Goal: Communication & Community: Answer question/provide support

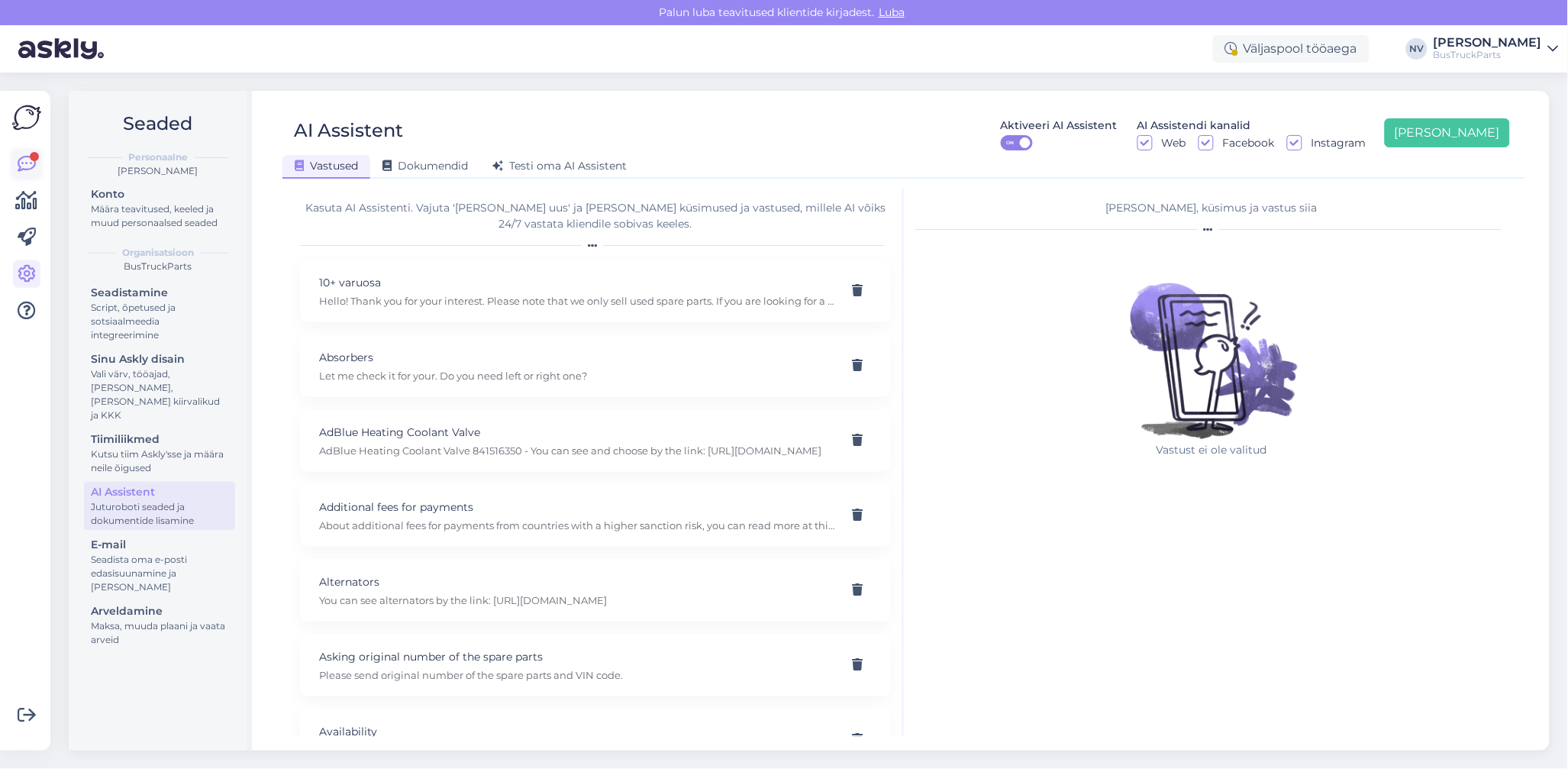
click at [23, 169] on icon at bounding box center [27, 164] width 19 height 19
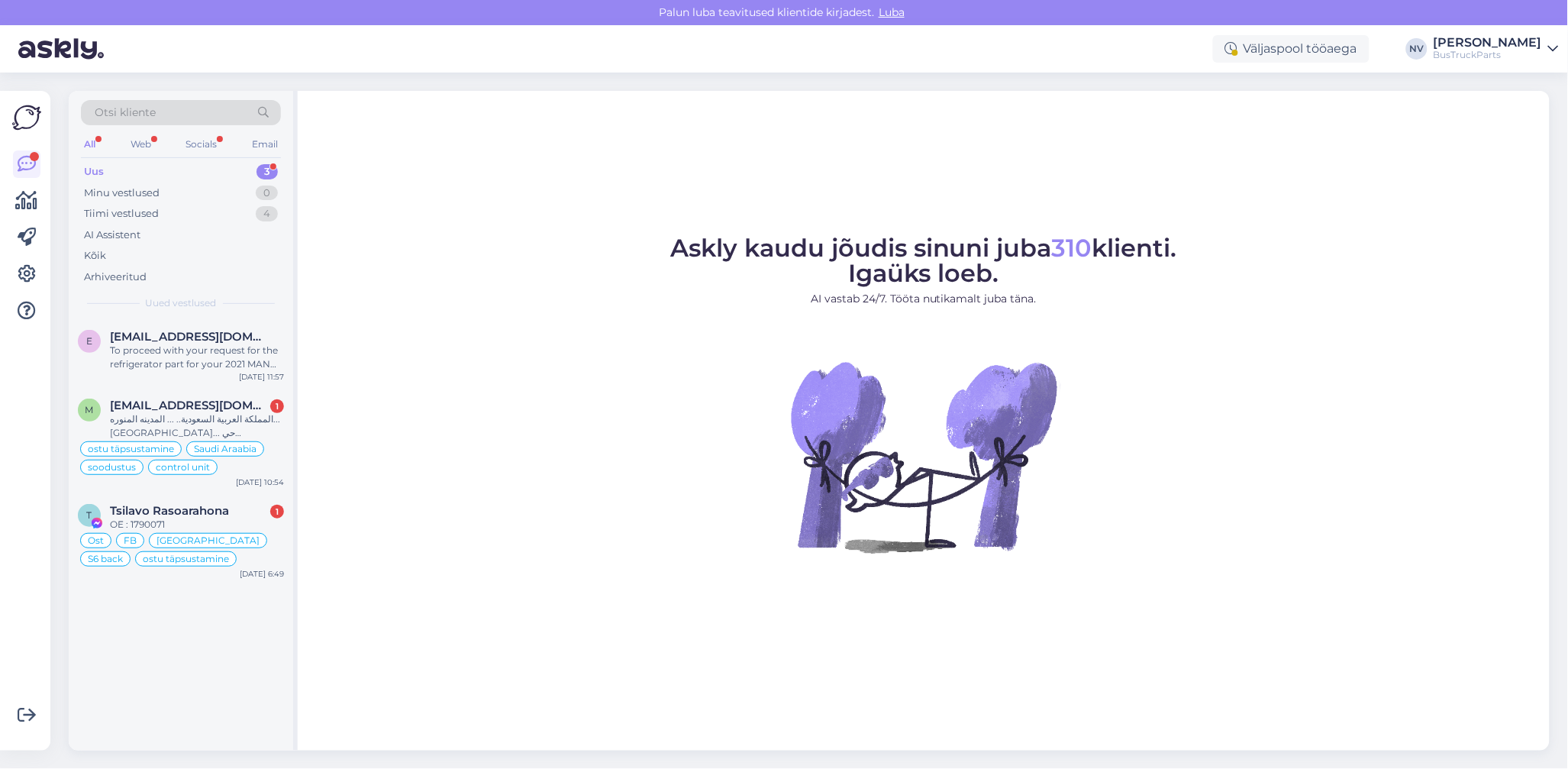
click at [113, 174] on div "Uus 3" at bounding box center [180, 171] width 200 height 21
click at [174, 350] on div "To proceed with your request for the refrigerator part for your 2021 MAN TGX 26…" at bounding box center [196, 358] width 174 height 28
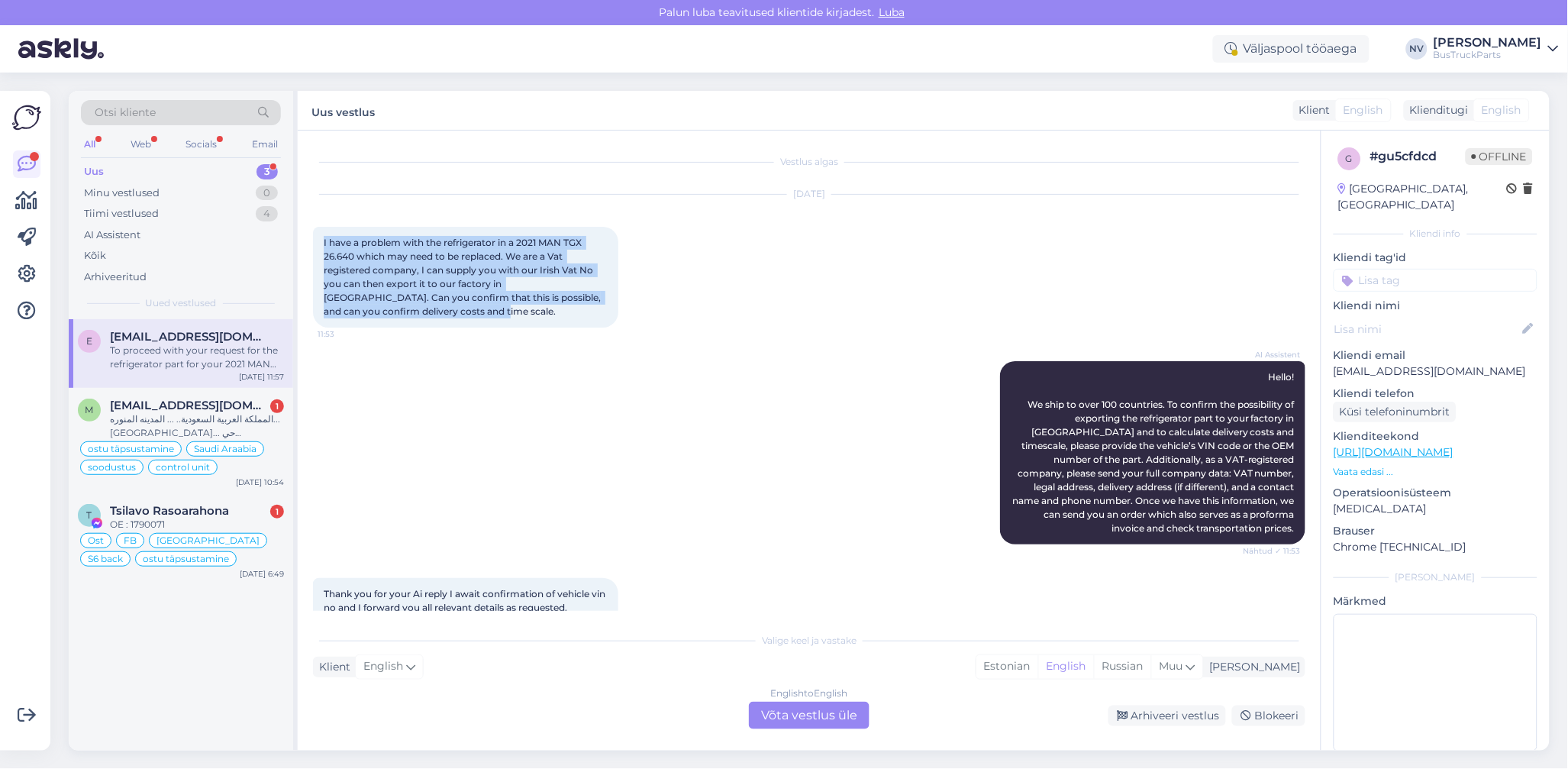
drag, startPoint x: 451, startPoint y: 321, endPoint x: 317, endPoint y: 246, distance: 153.6
click at [317, 246] on div "I have a problem with the refrigerator in a 2021 MAN TGX 26.640 which may need …" at bounding box center [465, 277] width 305 height 101
copy span "I have a problem with the refrigerator in a 2021 MAN TGX 26.640 which may need …"
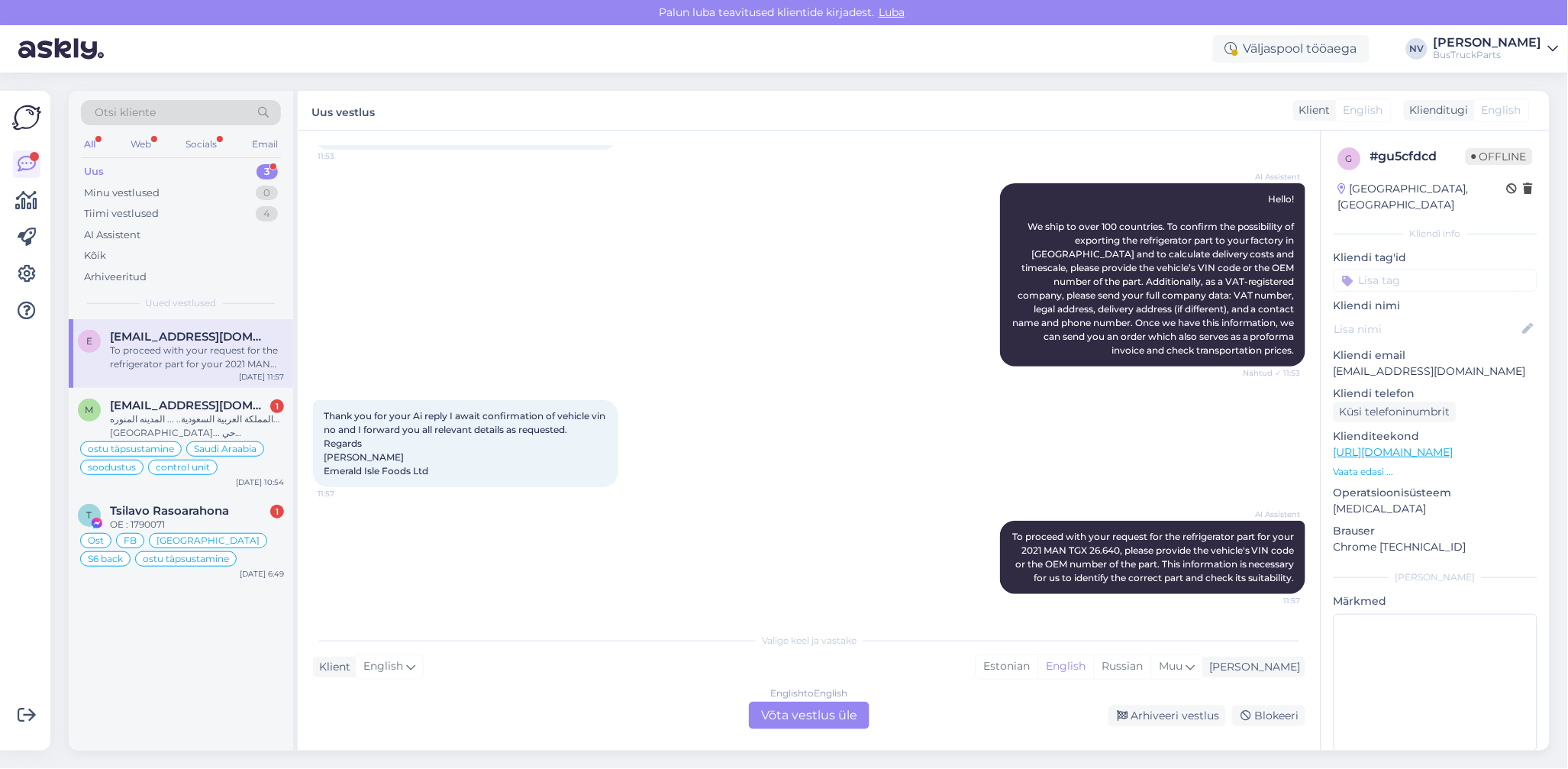
scroll to position [190, 0]
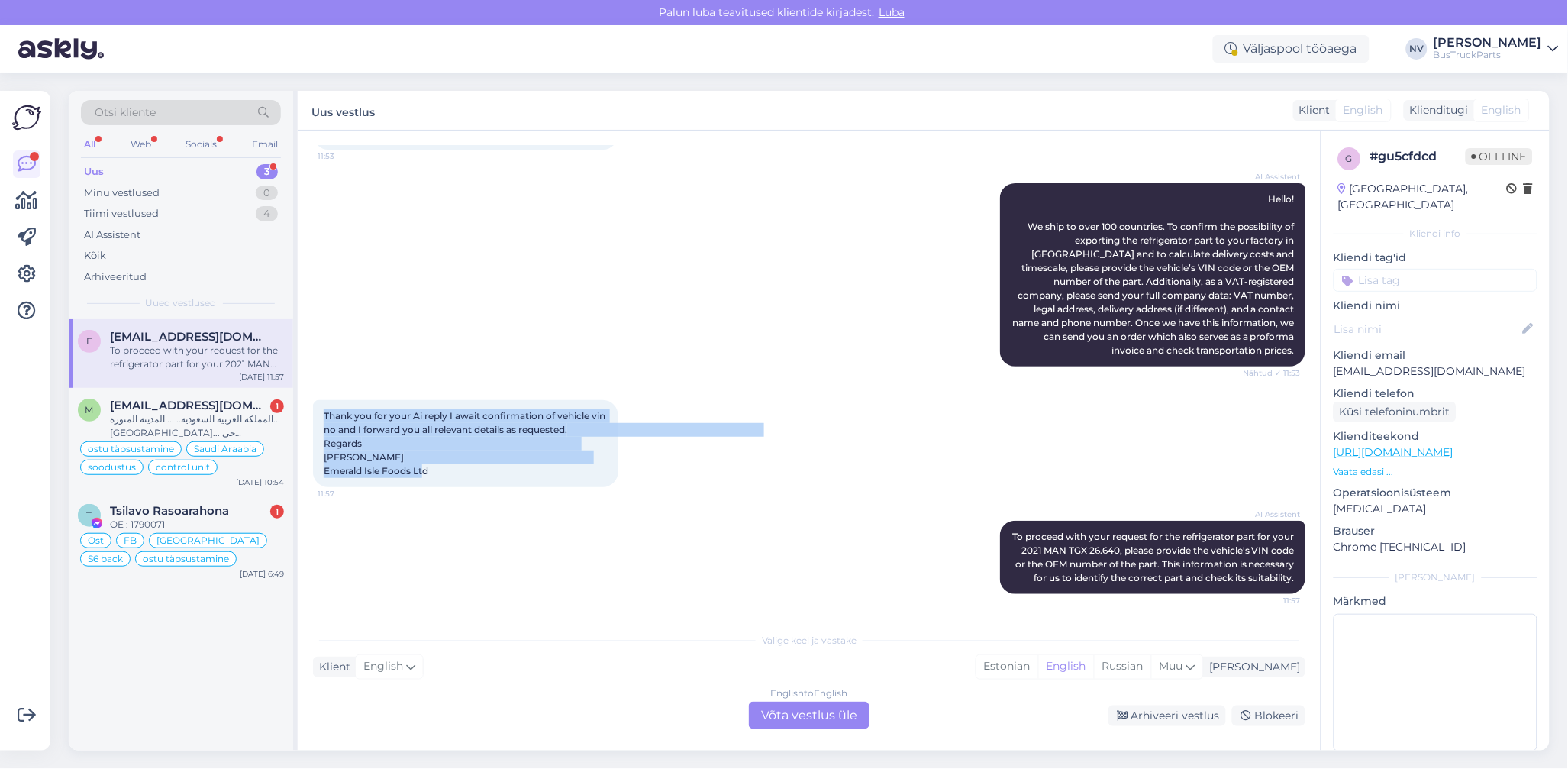
drag, startPoint x: 476, startPoint y: 467, endPoint x: 316, endPoint y: 401, distance: 173.1
click at [316, 401] on div "Thank you for your Ai reply I await confirmation of vehicle vin no and I forwar…" at bounding box center [465, 444] width 305 height 87
copy span "Thank you for your Ai reply I await confirmation of vehicle vin no and I forwar…"
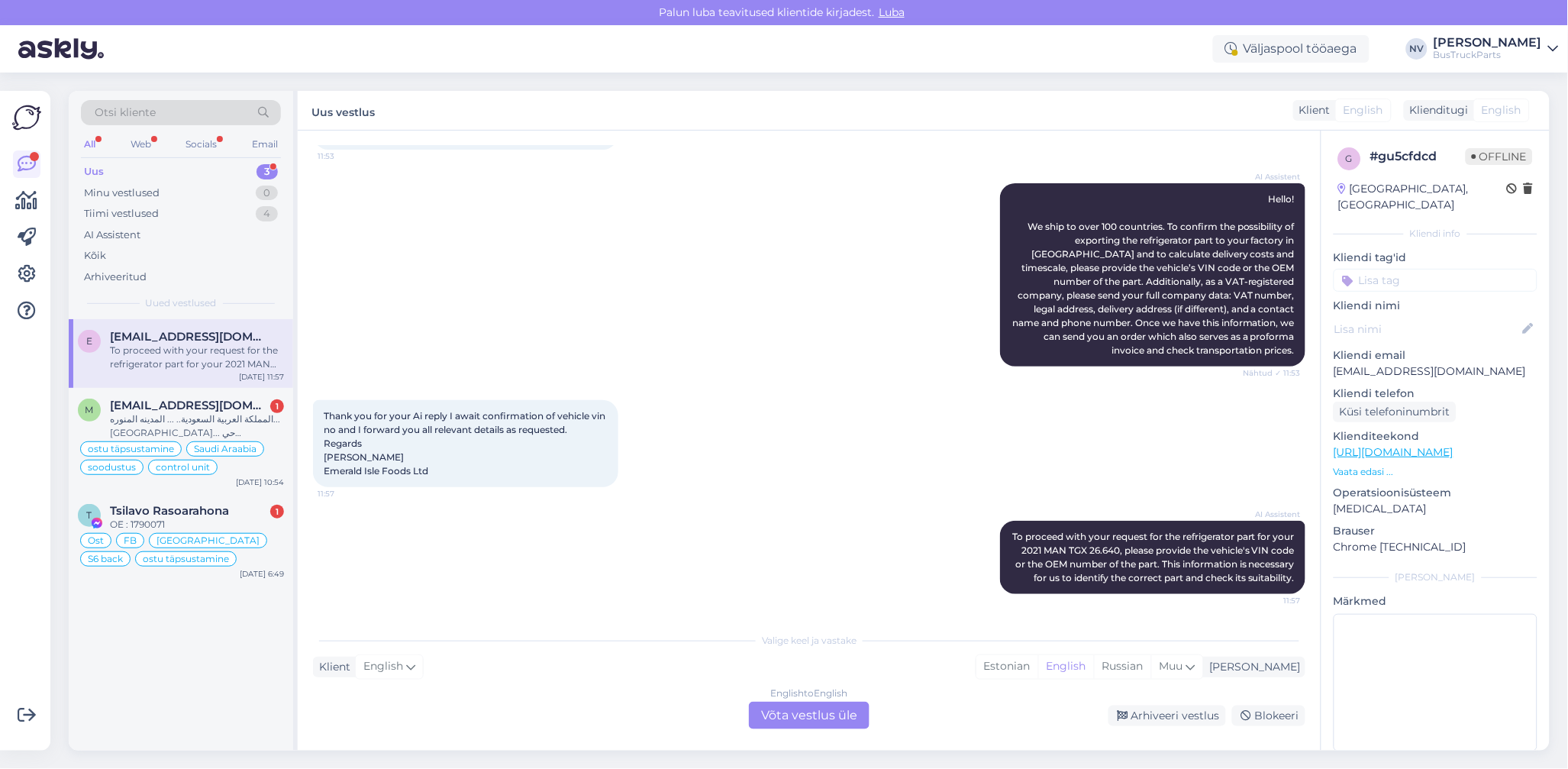
click at [807, 714] on div "English to English Võta vestlus üle" at bounding box center [809, 716] width 121 height 28
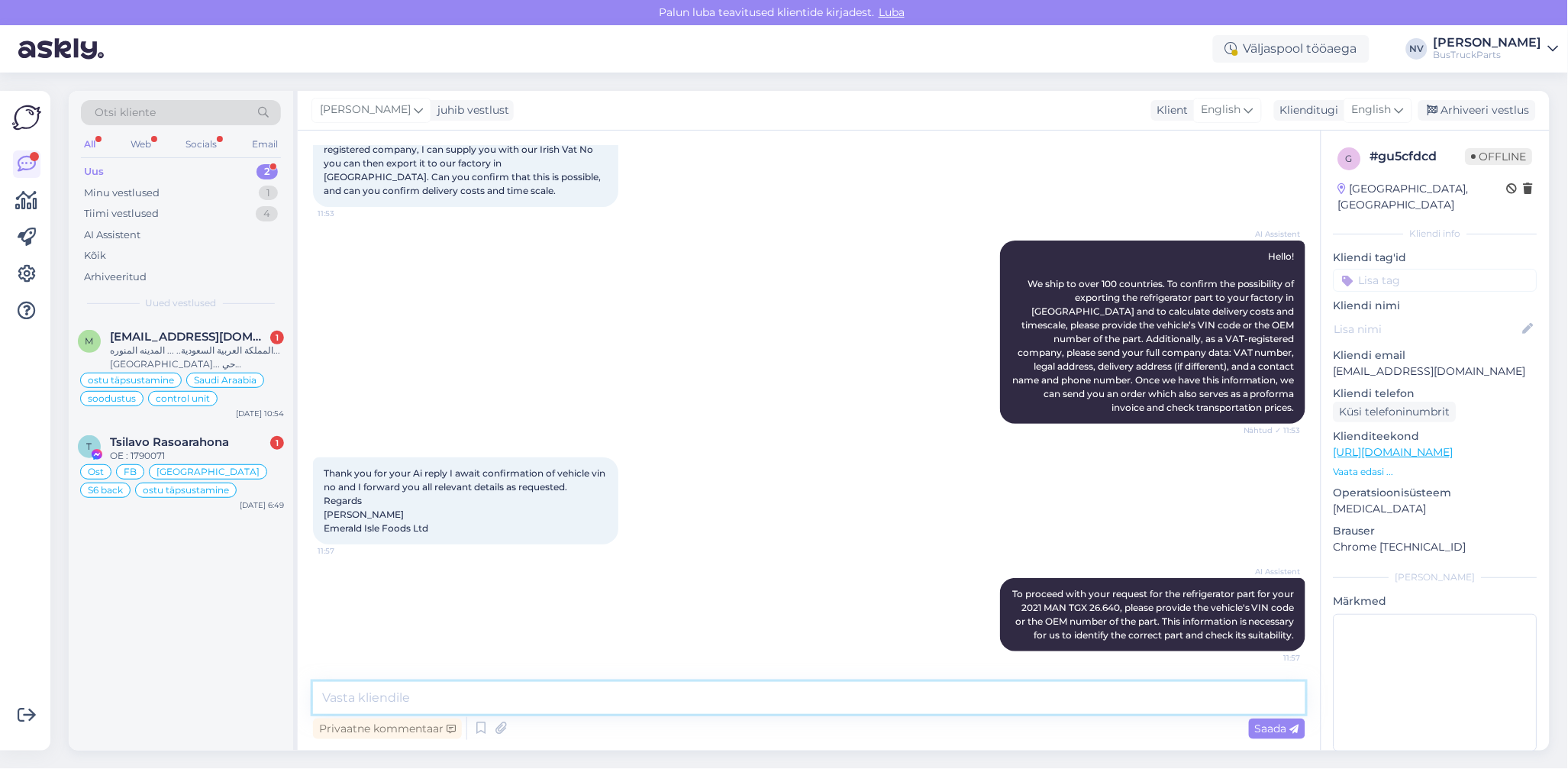
click at [412, 697] on textarea at bounding box center [809, 697] width 992 height 33
type textarea "Tere!"
click at [1403, 105] on icon at bounding box center [1399, 110] width 9 height 17
type input "es"
click at [1345, 199] on link "Estonian" at bounding box center [1342, 202] width 168 height 24
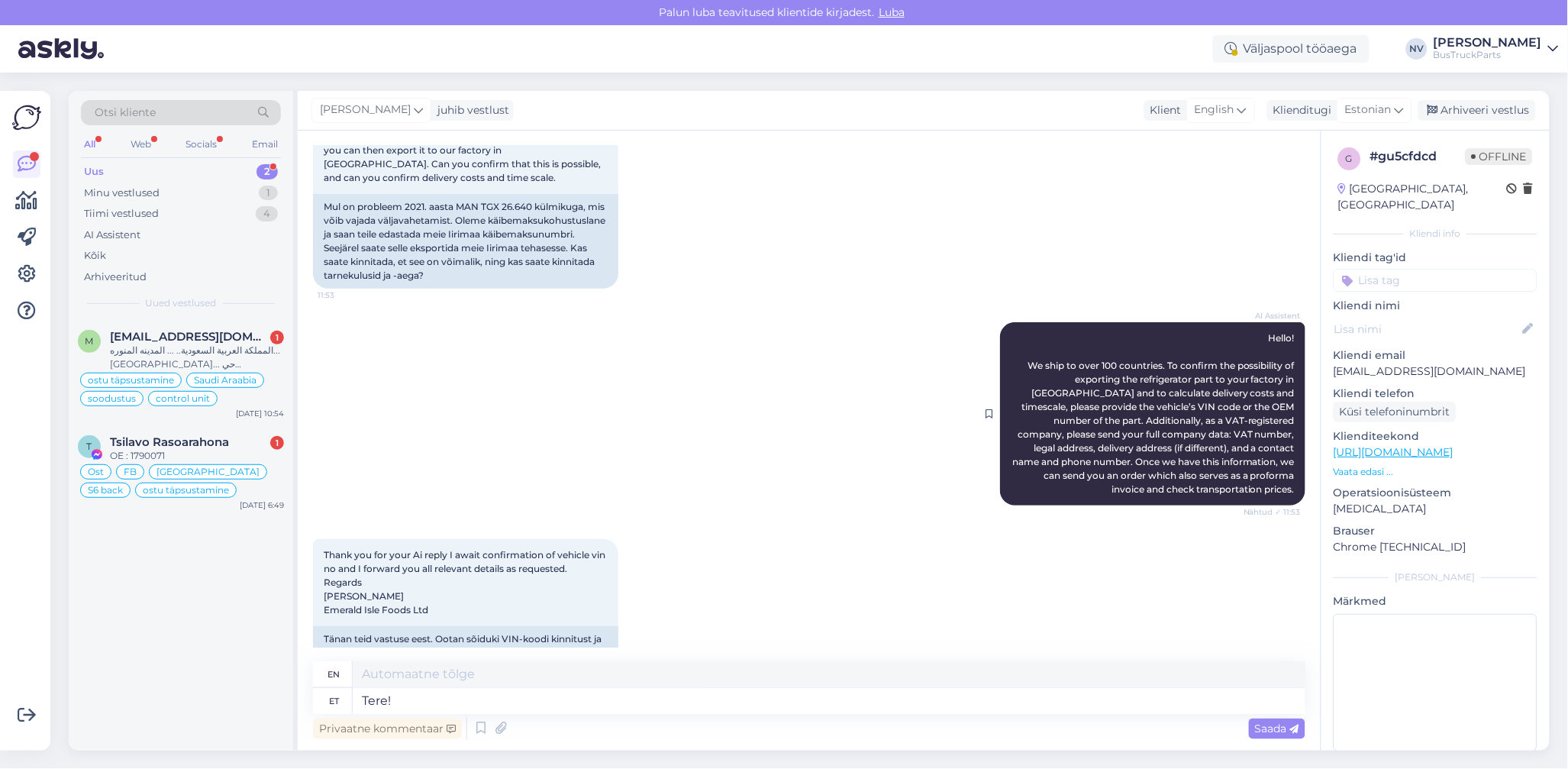
scroll to position [285, 0]
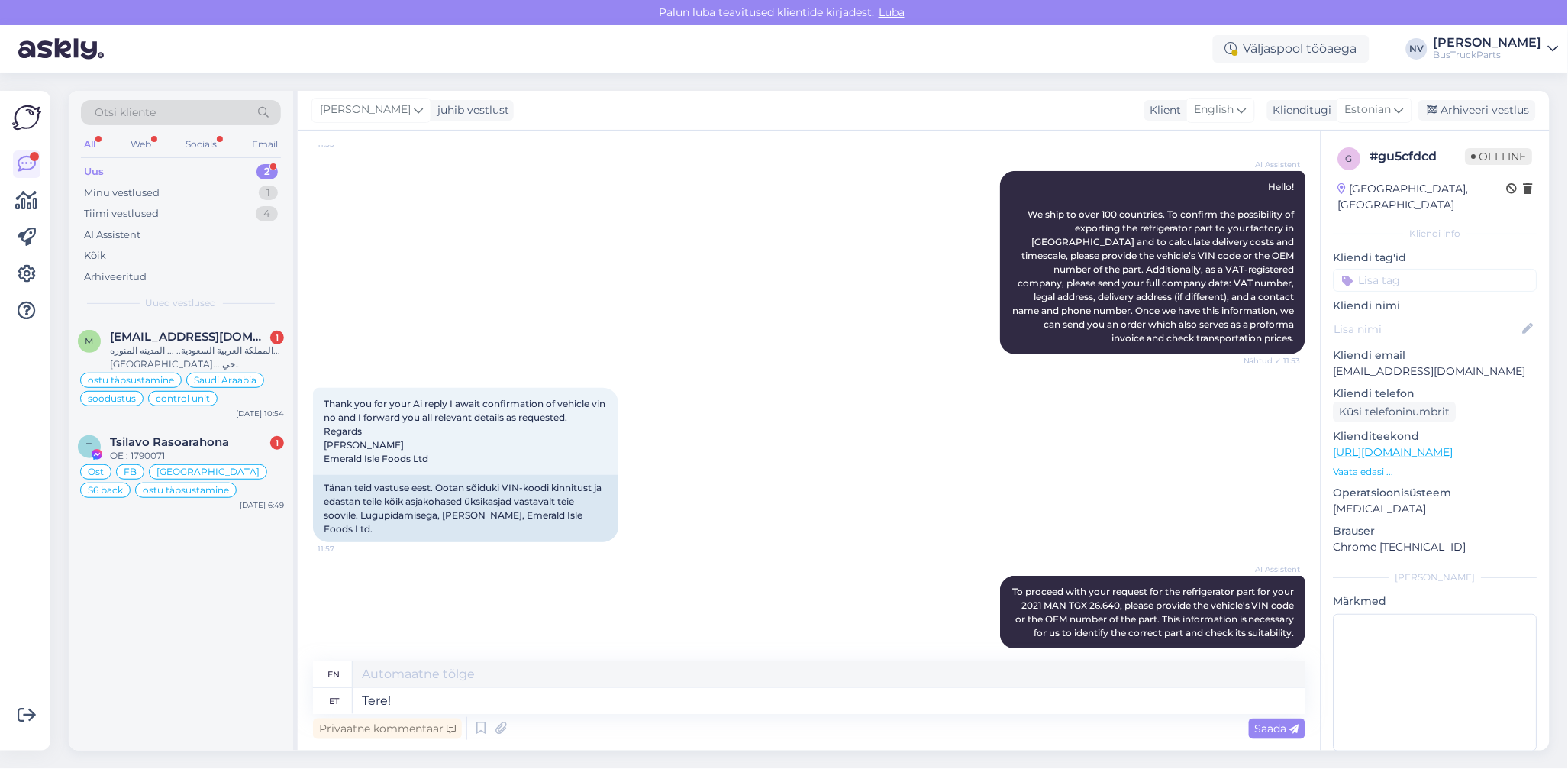
type textarea "Hello!"
click at [431, 701] on textarea "Tere!" at bounding box center [829, 701] width 952 height 26
type textarea "Tere! Ootame"
type textarea "Hello! We are waiting for you."
type textarea "Tere! Ootame Teie kõiki"
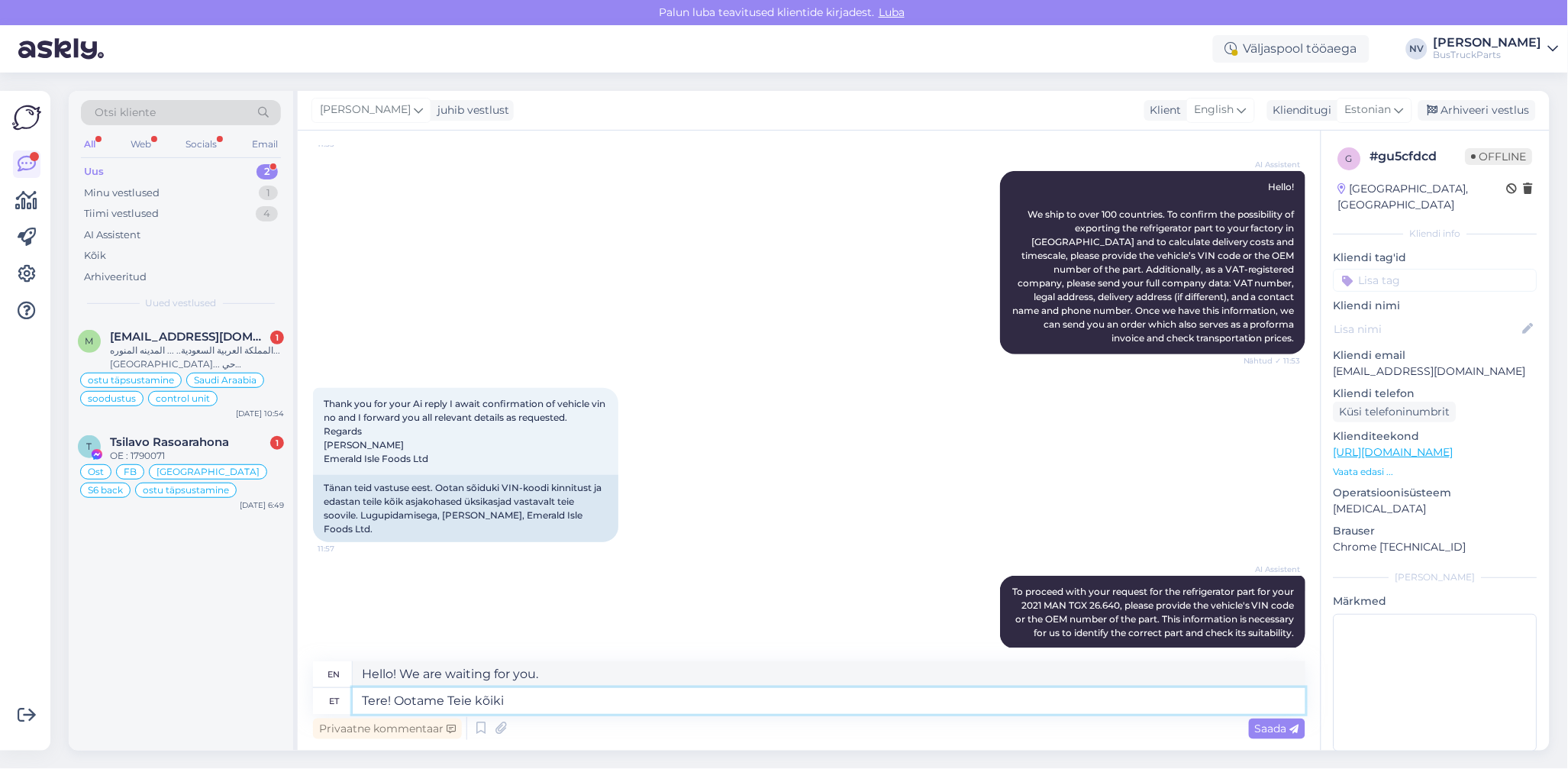
type textarea "Hello! We are waiting for you all."
type textarea "Tere! Ootame Teie kõiki andme"
type textarea "Hello! We are waiting for all your information."
type textarea "Tere! Ootame Teie k"
type textarea "Hello! We are waiting for you all."
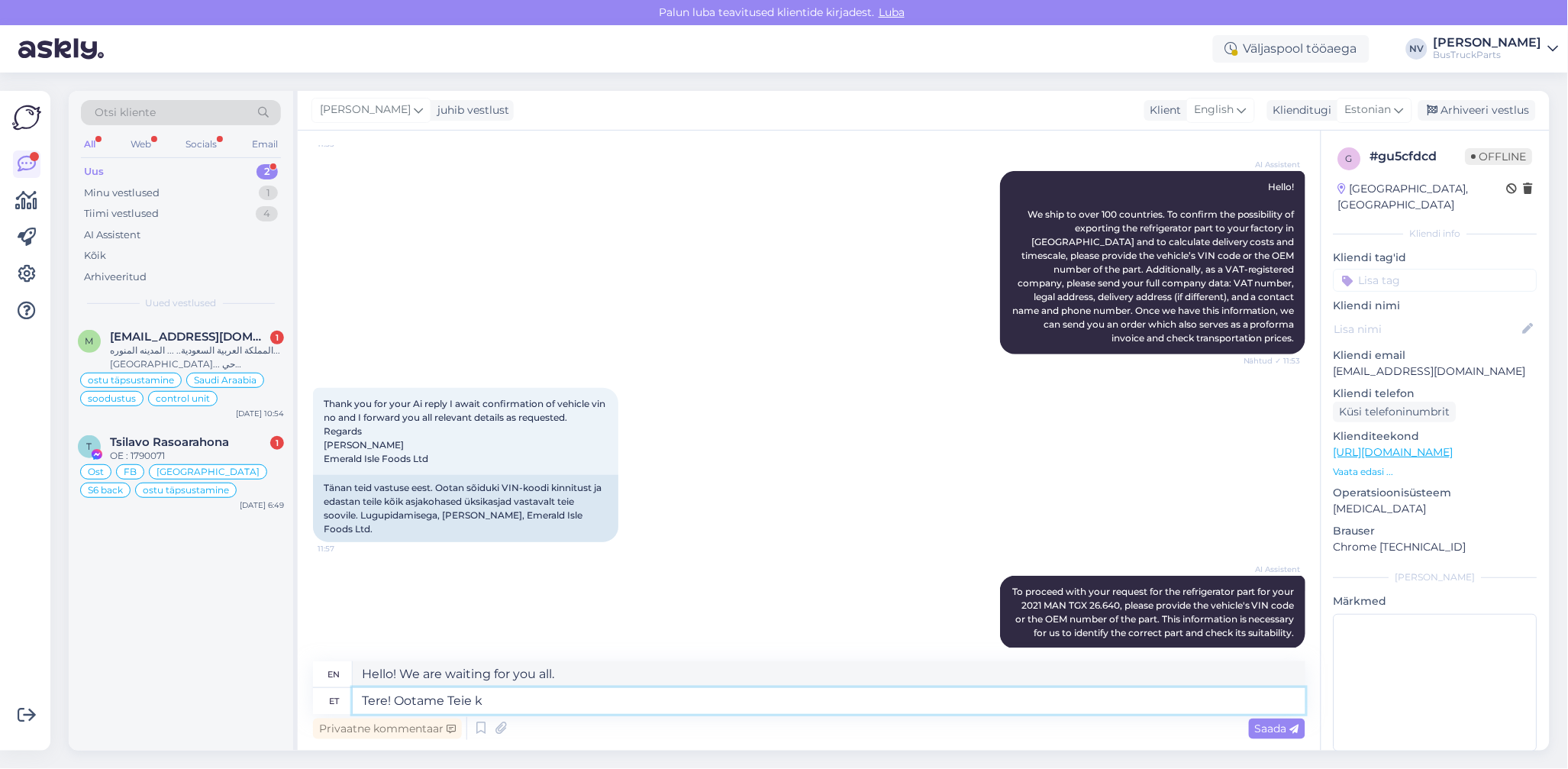
type textarea "Tere! Ootame Teie"
type textarea "Hello! We look forward to your visit."
type textarea "Tere! Ootame Teie"
type textarea "Hello! We are waiting for you."
type textarea "Tere! [GEOGRAPHIC_DATA] Teilt"
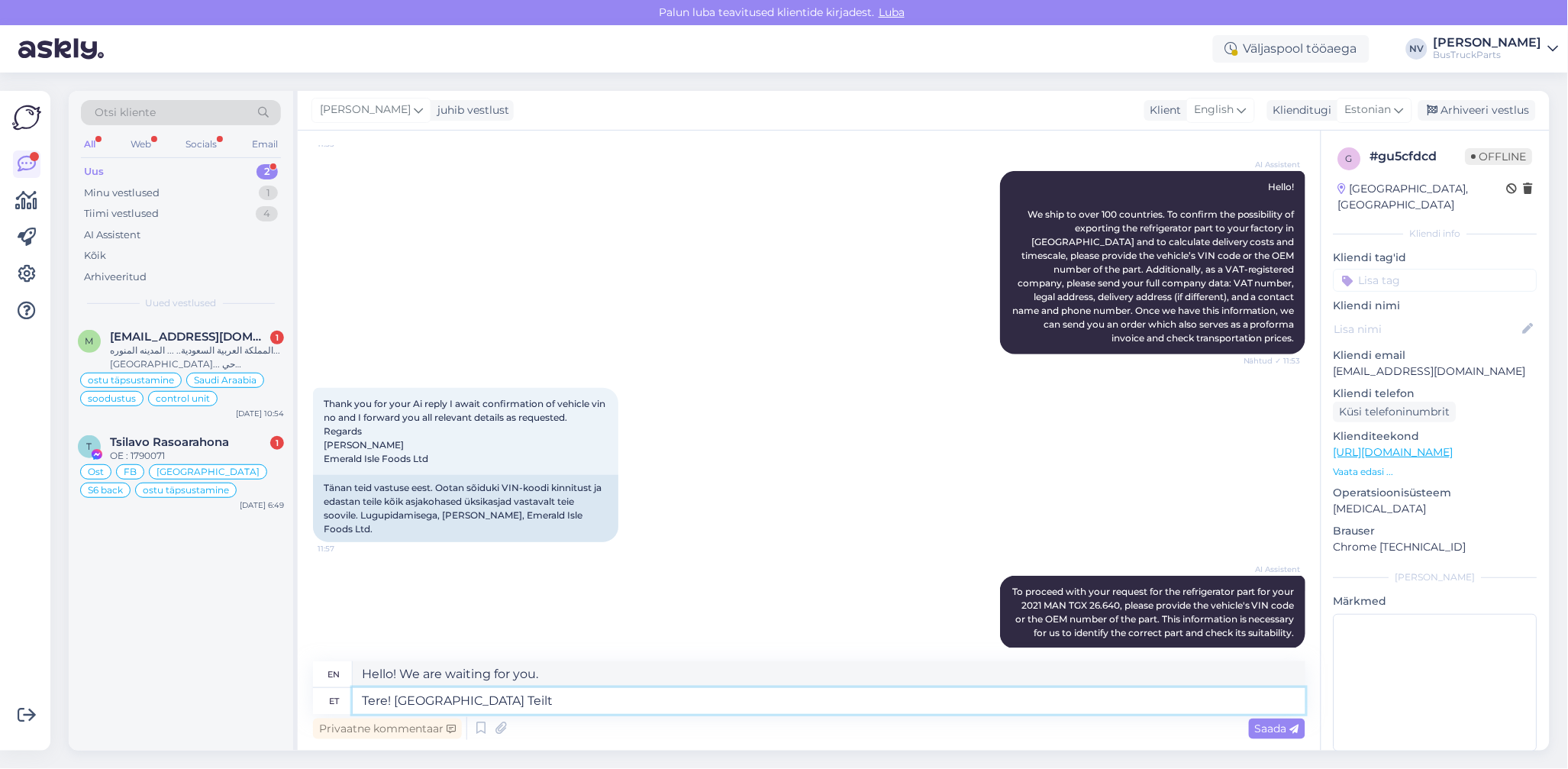
type textarea "Hello! We look forward to hearing from you."
type textarea "Tere! Ootame Teilt palutud andmeid j"
type textarea "Hello! We are waiting for the information you requested."
type textarea "Tere! Ootame Teilt palutud andmeid ja"
type textarea "Hello! We are waiting for the requested information from you and"
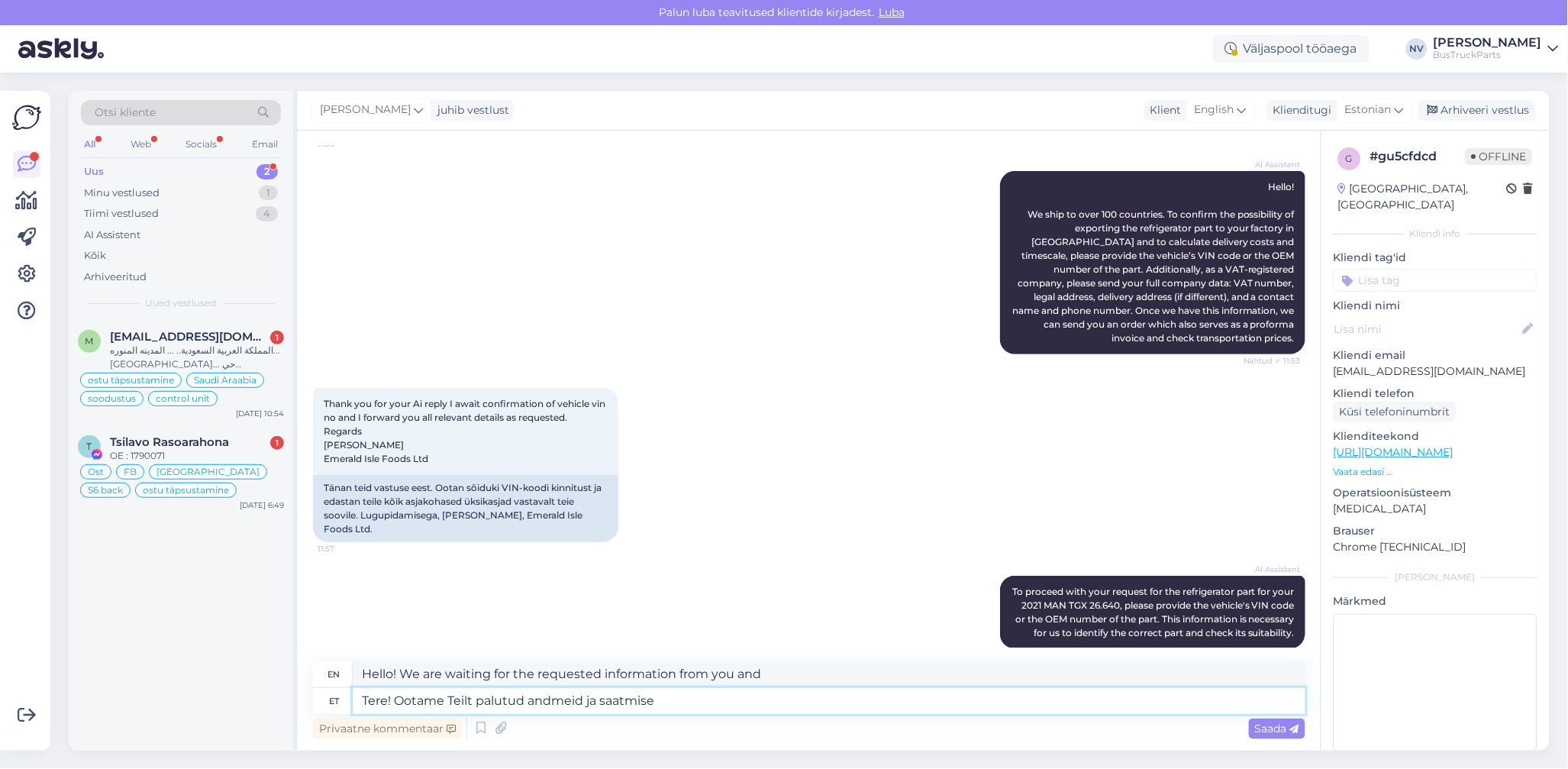
type textarea "Tere! Ootame Teilt palutud andmeid ja saatmise a"
type textarea "Hello! We are waiting for the requested information and delivery."
type textarea "Tere! Ootame Teilt palutud andmeid ja saatmise aadressi"
type textarea "Hello! We are waiting for your requested information and shipping address."
type textarea "Tere! Ootame Teilt palutud andmeid ja saatmise aadressi."
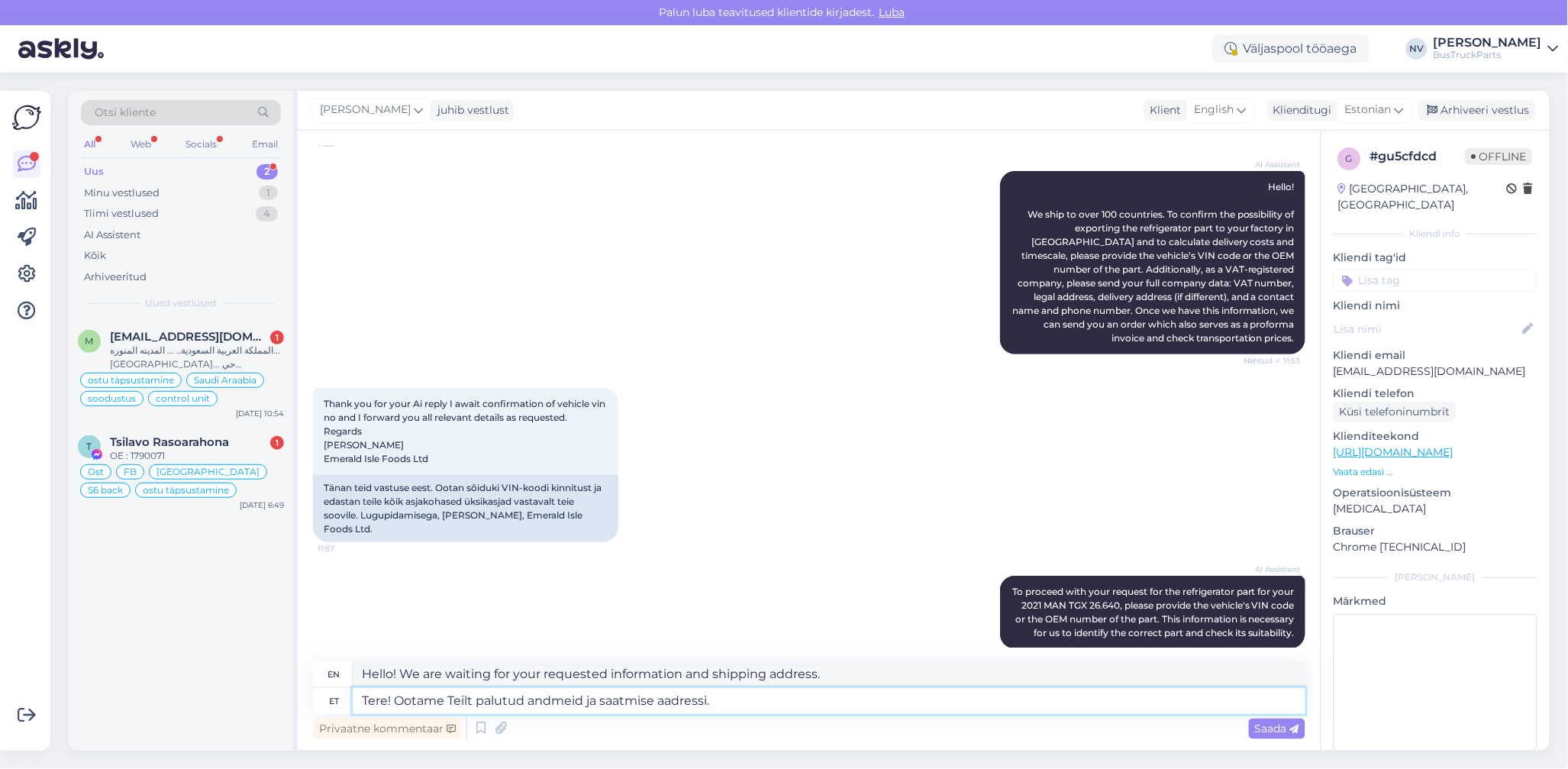
type textarea "Hello! We are waiting for the requested information and shipping address from y…"
type textarea "Tere! Ootame Teilt palutud andmeid ja saatmise aadressi."
click at [1278, 724] on span "Saada" at bounding box center [1277, 728] width 45 height 14
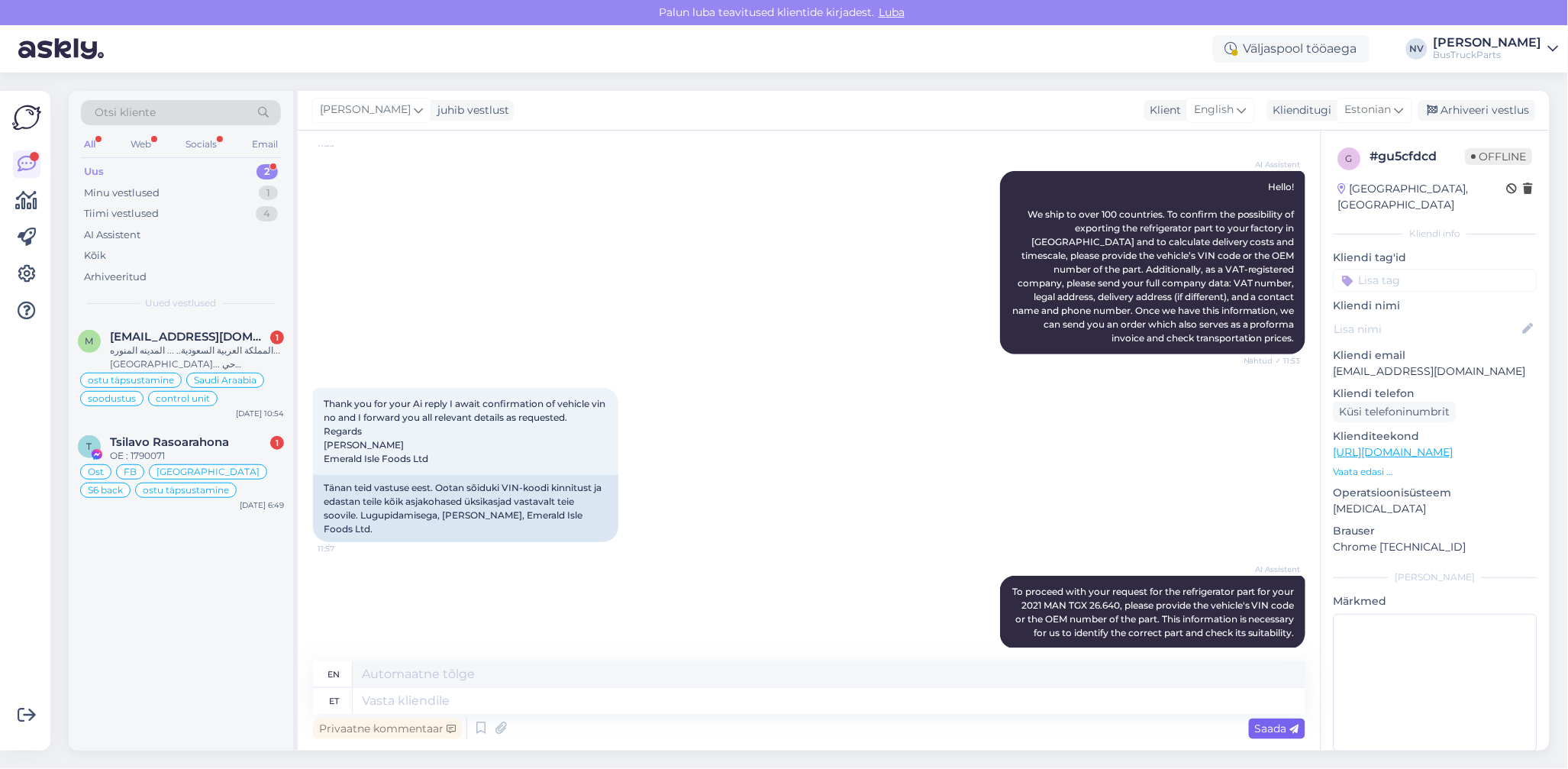
scroll to position [440, 0]
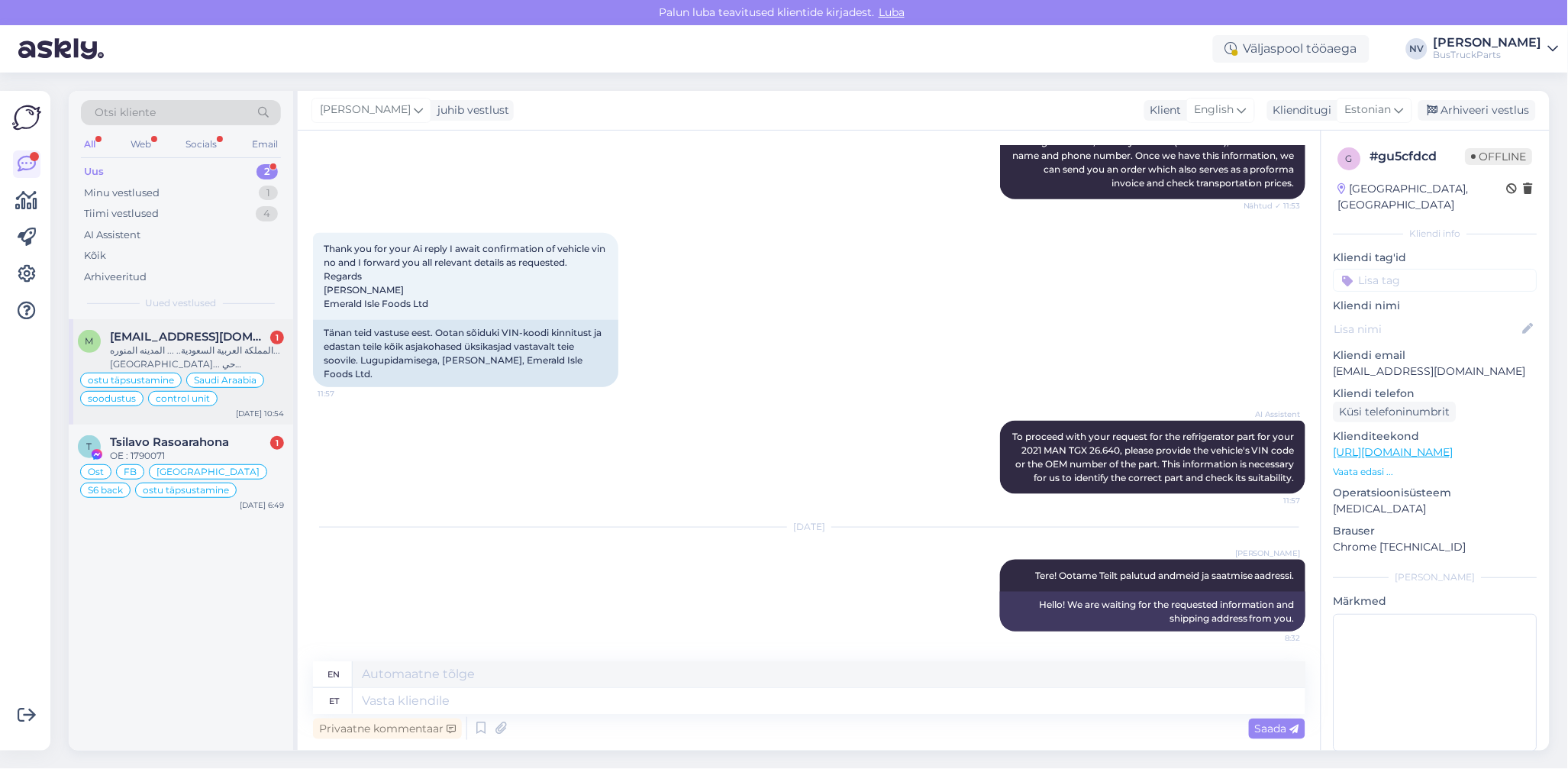
click at [164, 354] on div "المملكة العربية السعودية.. ... المدينه المنوره... [GEOGRAPHIC_DATA]... حي [DEMO…" at bounding box center [196, 358] width 174 height 28
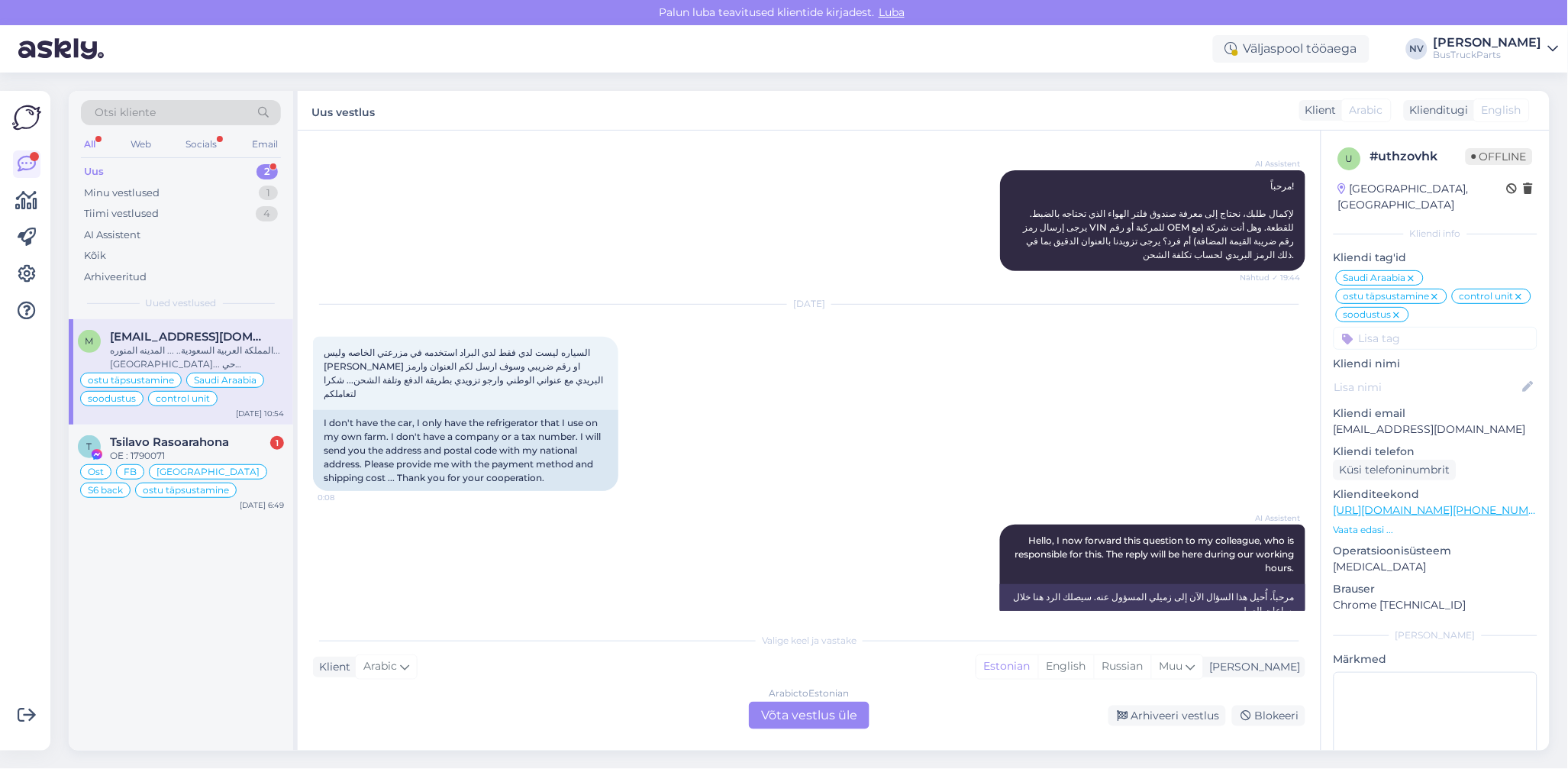
scroll to position [1981, 0]
drag, startPoint x: 1504, startPoint y: 411, endPoint x: 1334, endPoint y: 421, distance: 170.3
click at [1334, 422] on p "[EMAIL_ADDRESS][DOMAIN_NAME]" at bounding box center [1434, 429] width 203 height 16
copy p "[EMAIL_ADDRESS][DOMAIN_NAME]"
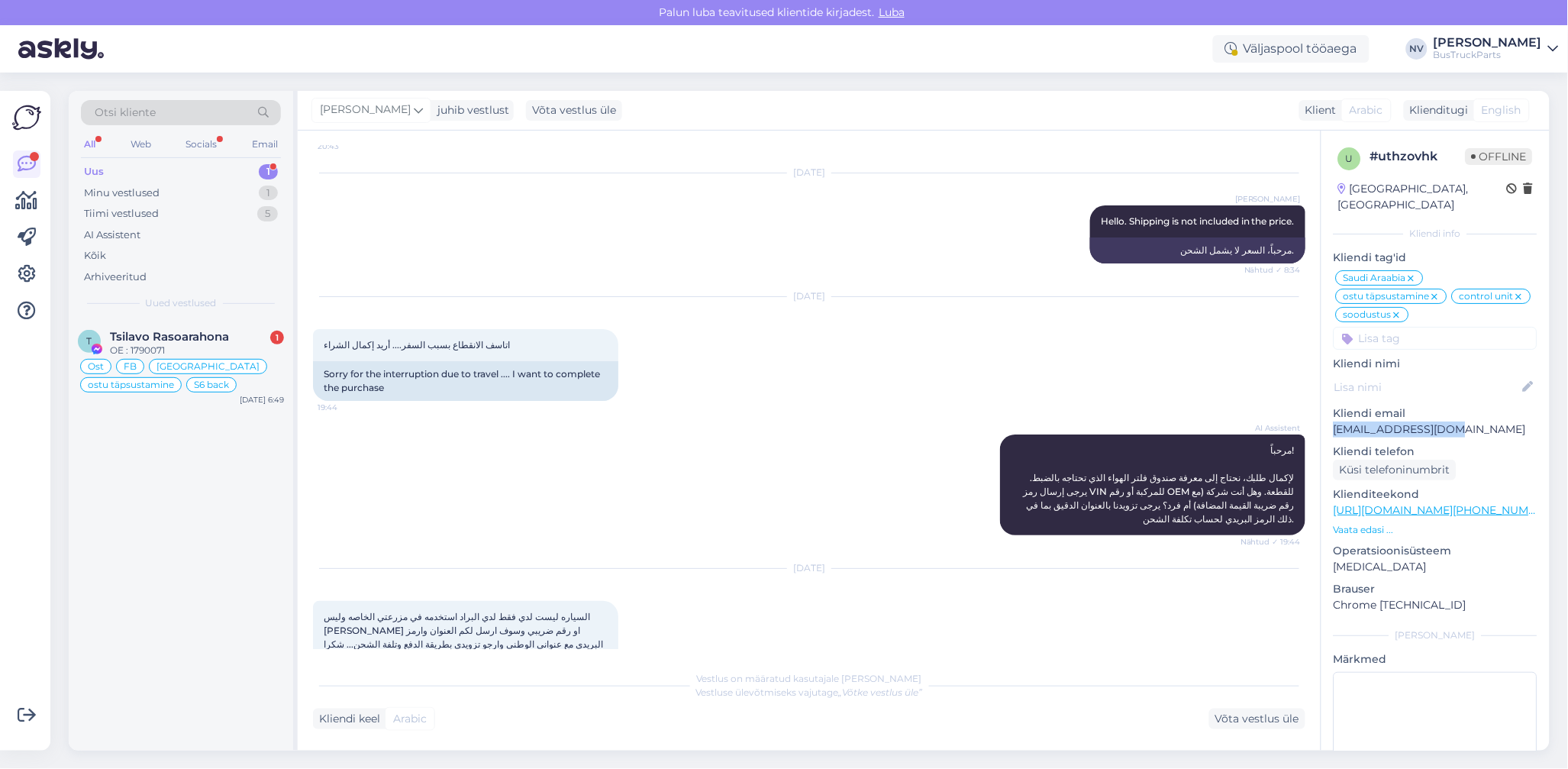
scroll to position [1675, 0]
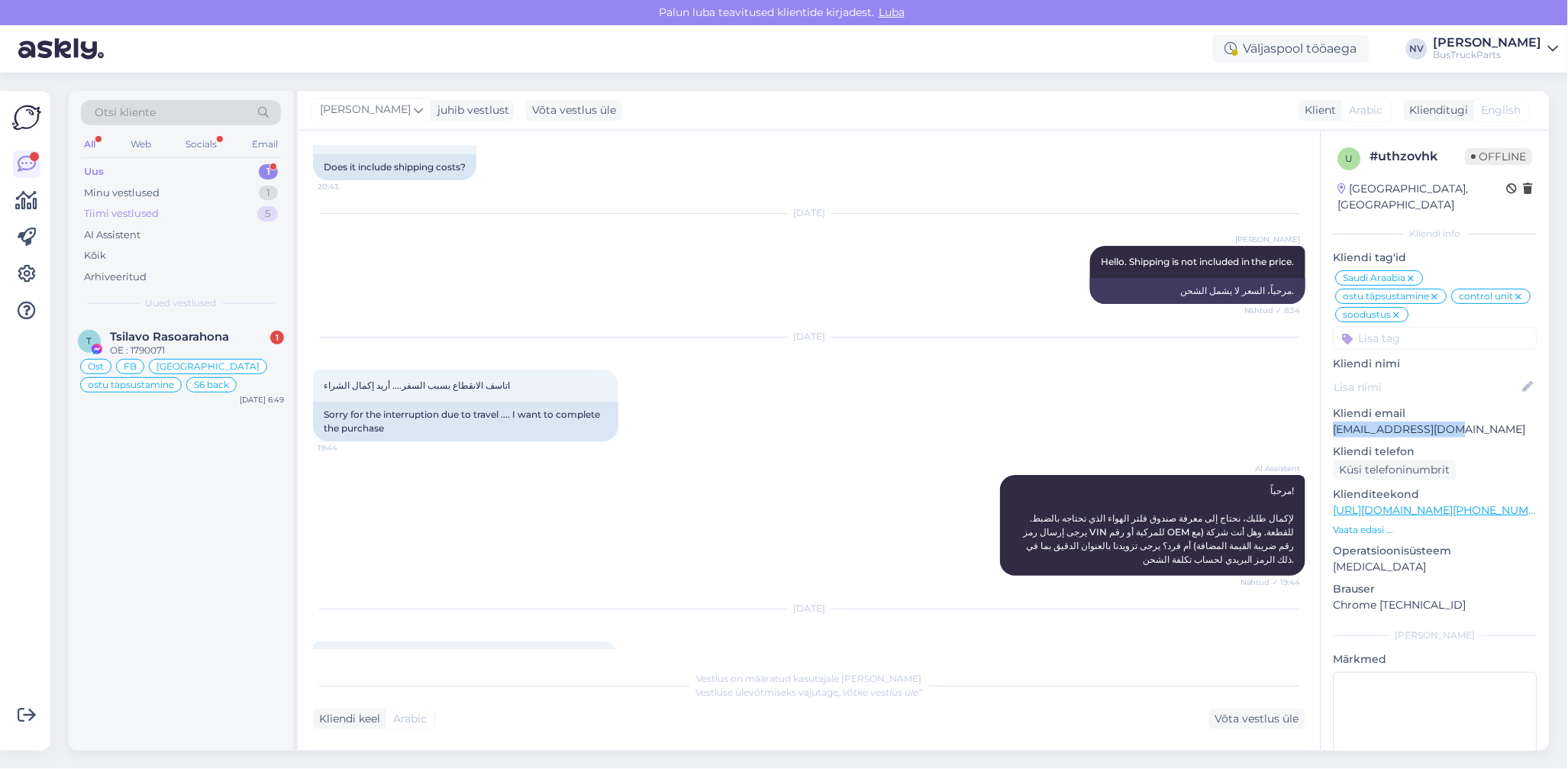
click at [151, 209] on div "Tiimi vestlused" at bounding box center [121, 214] width 75 height 15
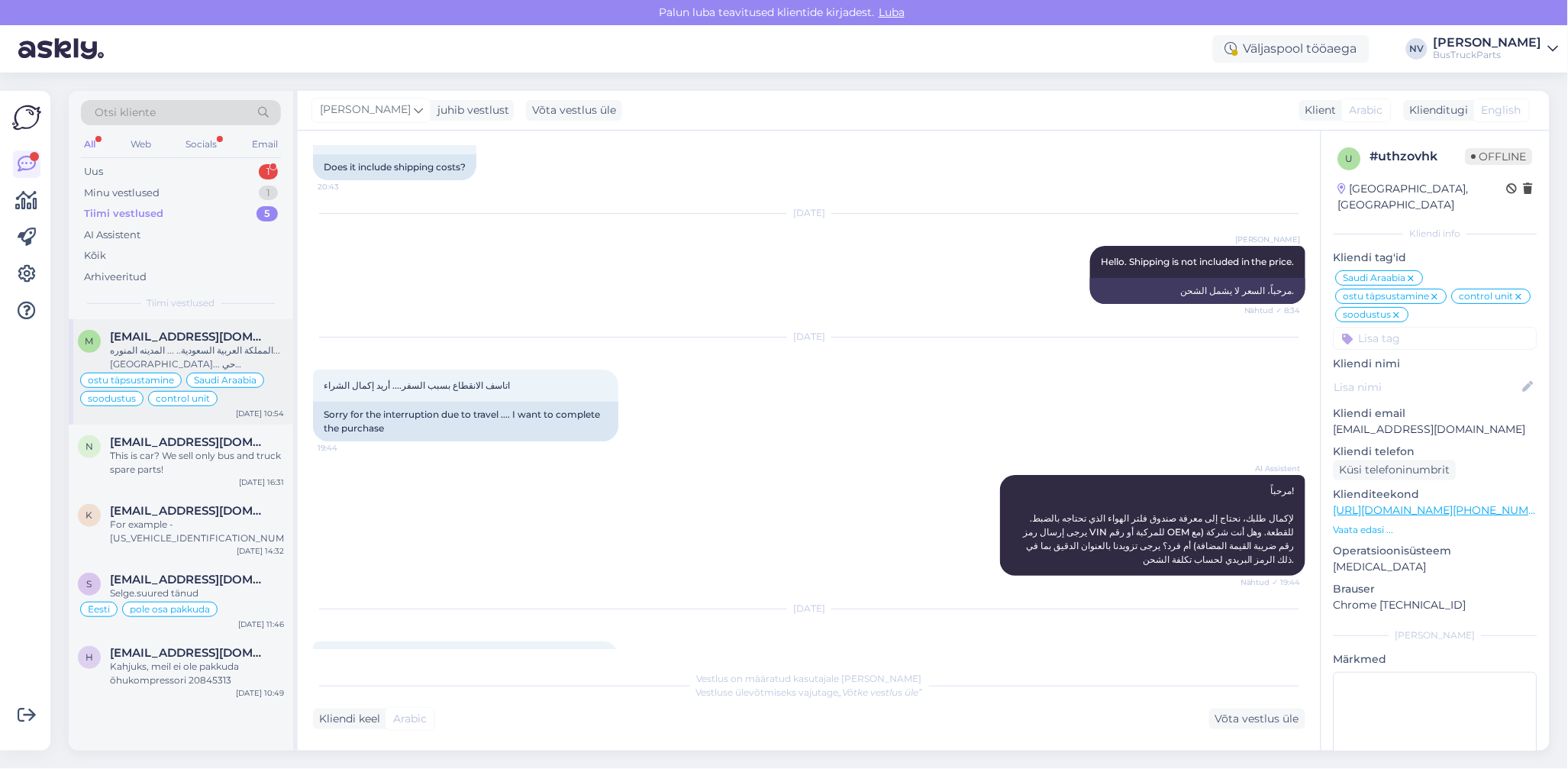
click at [192, 345] on div "المملكة العربية السعودية.. ... المدينه المنوره... [GEOGRAPHIC_DATA]... حي [DEMO…" at bounding box center [196, 358] width 174 height 28
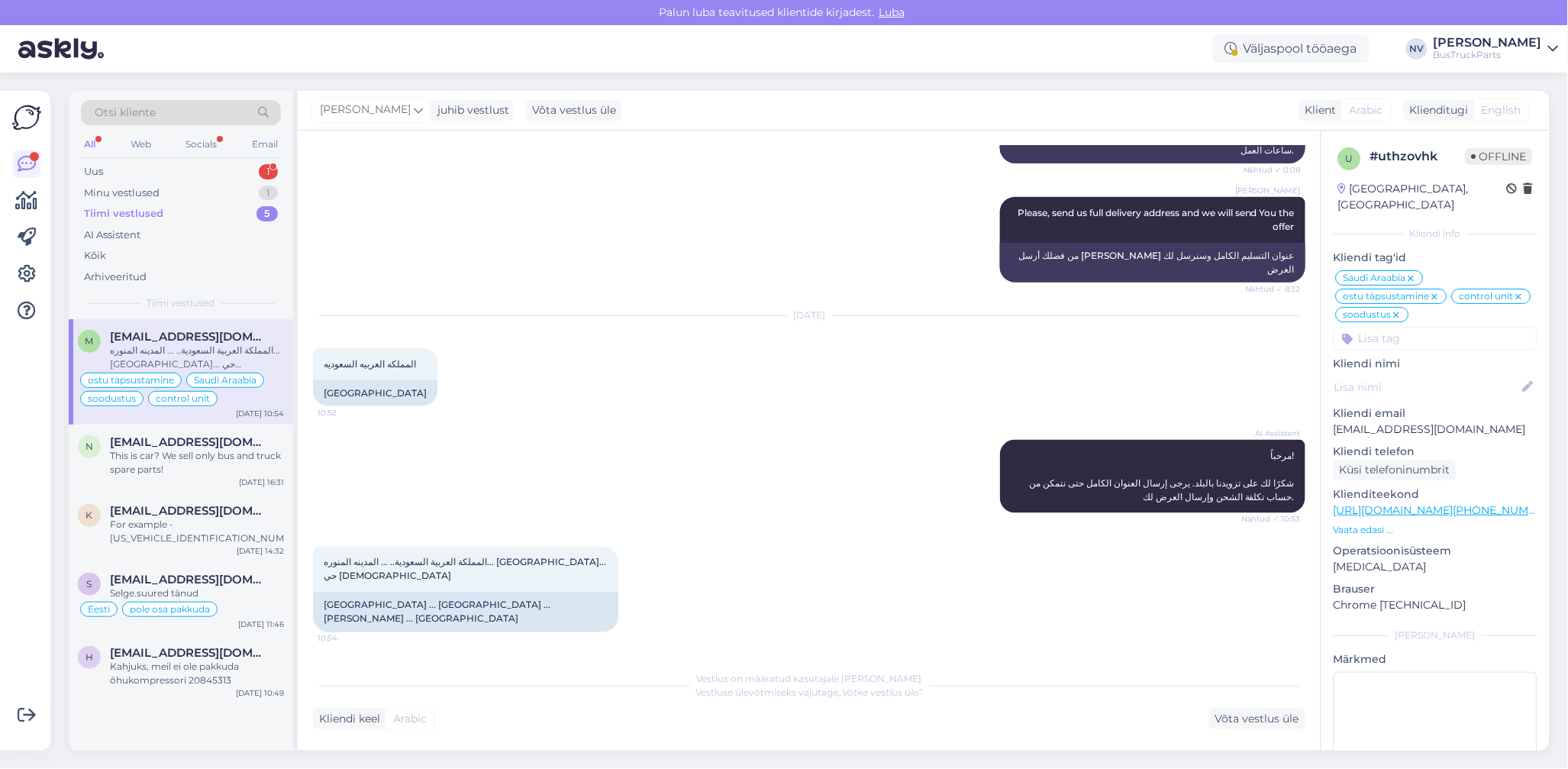
scroll to position [2453, 0]
click at [150, 191] on div "Minu vestlused" at bounding box center [121, 193] width 75 height 15
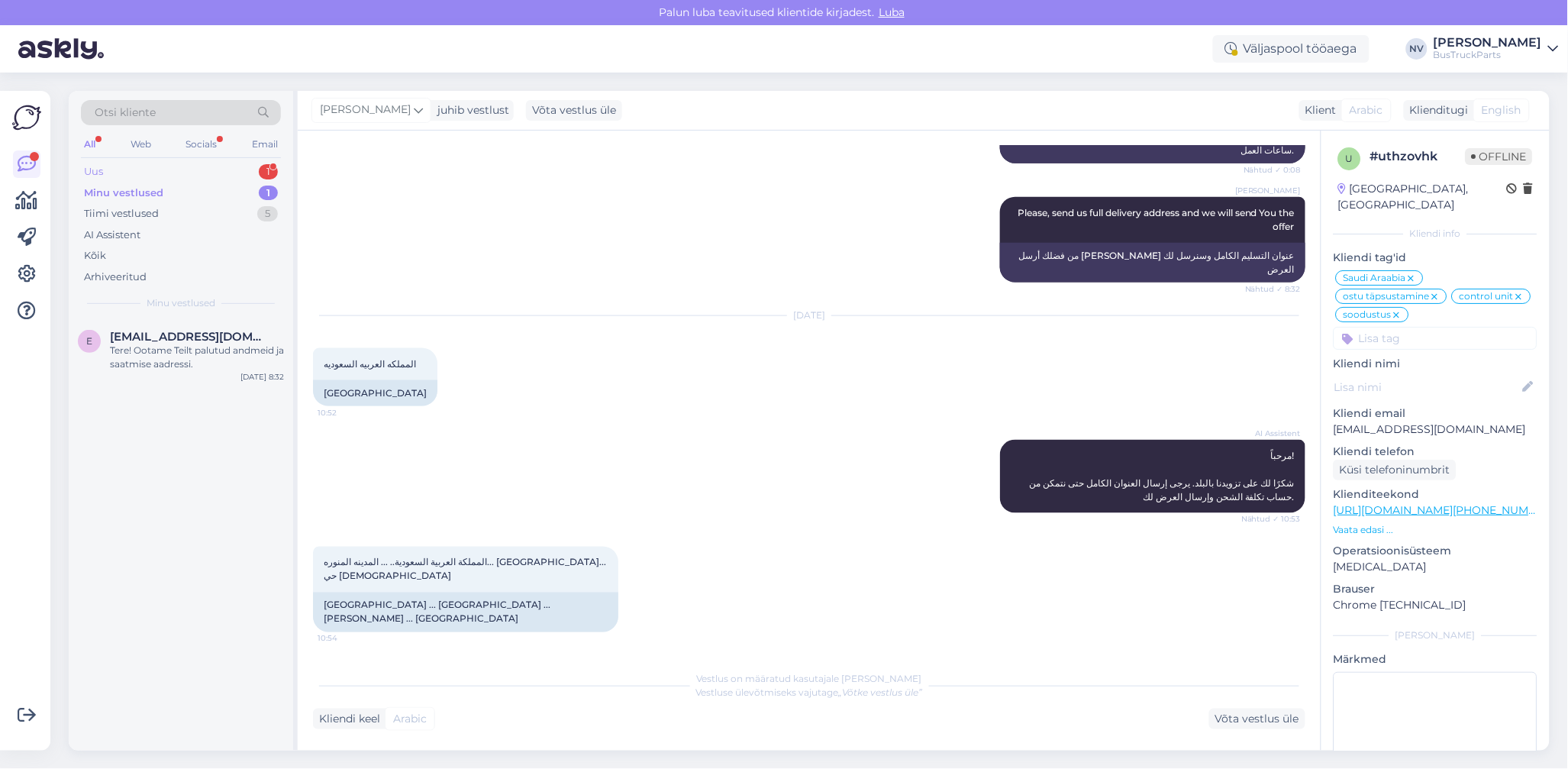
click at [121, 168] on div "Uus 1" at bounding box center [180, 171] width 200 height 21
click at [210, 332] on span "Tsilavo Rasoarahona" at bounding box center [169, 336] width 119 height 14
type textarea "Assistenti ei saa panna virtuaalse osa kohta teisiti vastama. Kuna juhtumeid on…"
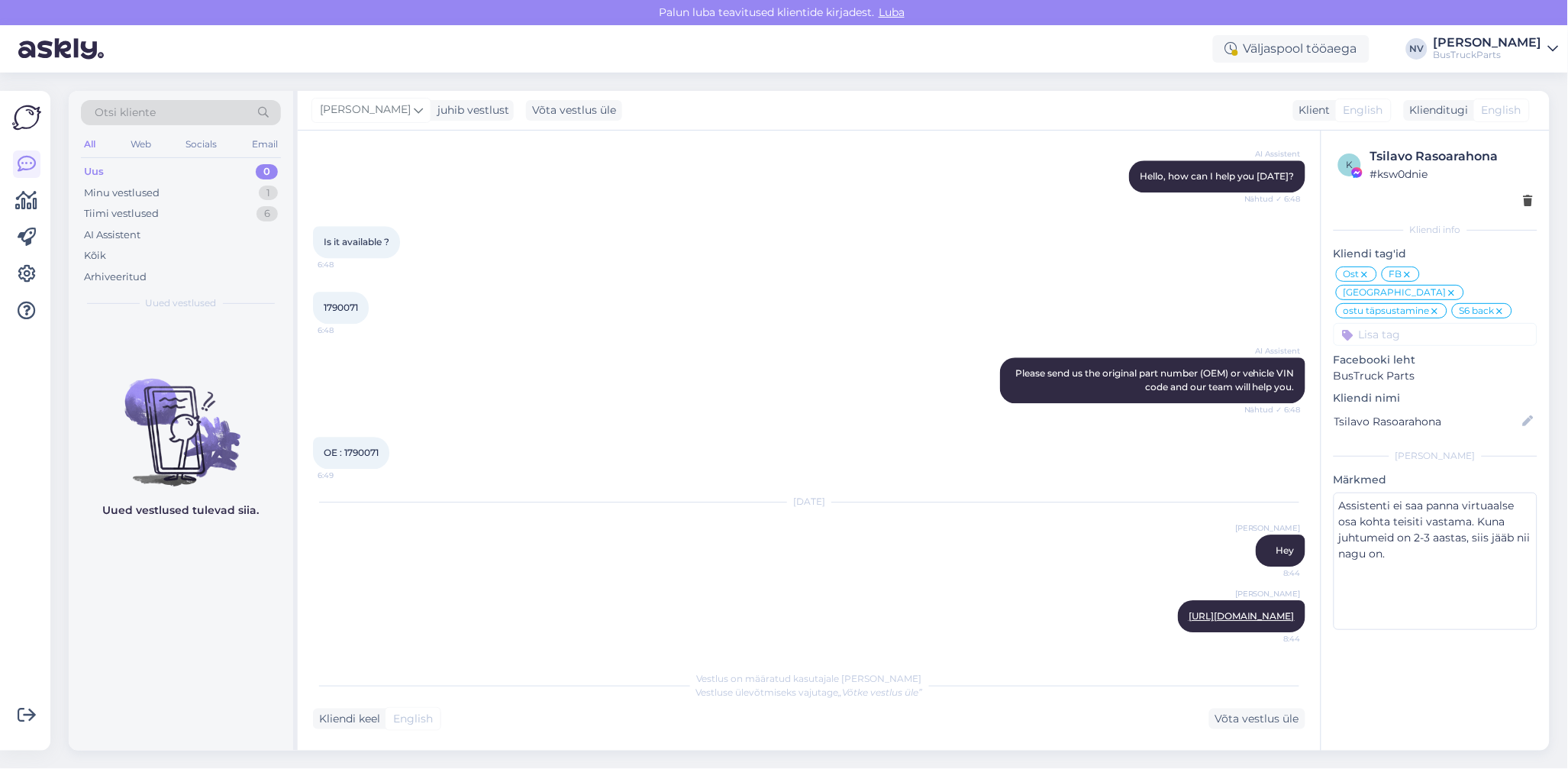
scroll to position [6999, 0]
